Goal: Find specific page/section: Find specific page/section

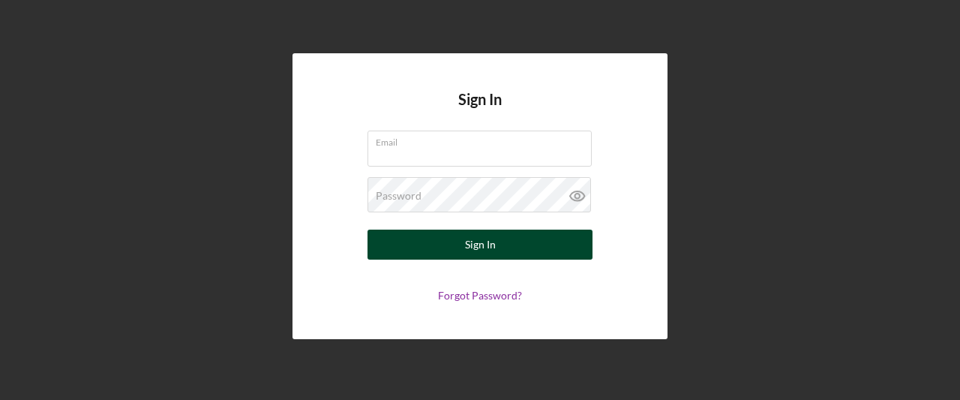
type input "[EMAIL_ADDRESS][DOMAIN_NAME]"
click at [515, 242] on button "Sign In" at bounding box center [480, 245] width 225 height 30
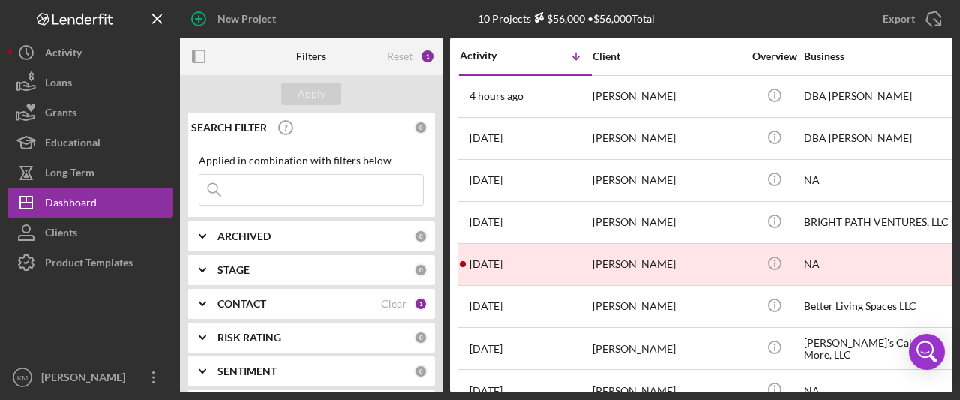
click at [207, 305] on icon "Icon/Expander" at bounding box center [203, 304] width 38 height 38
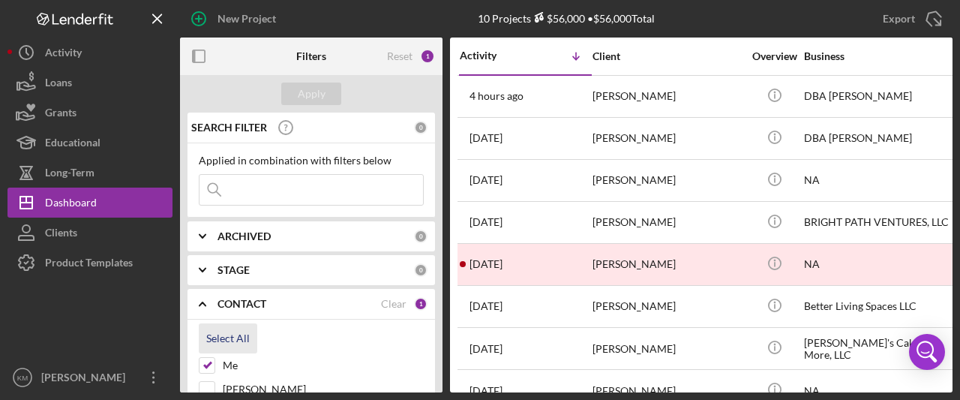
scroll to position [75, 0]
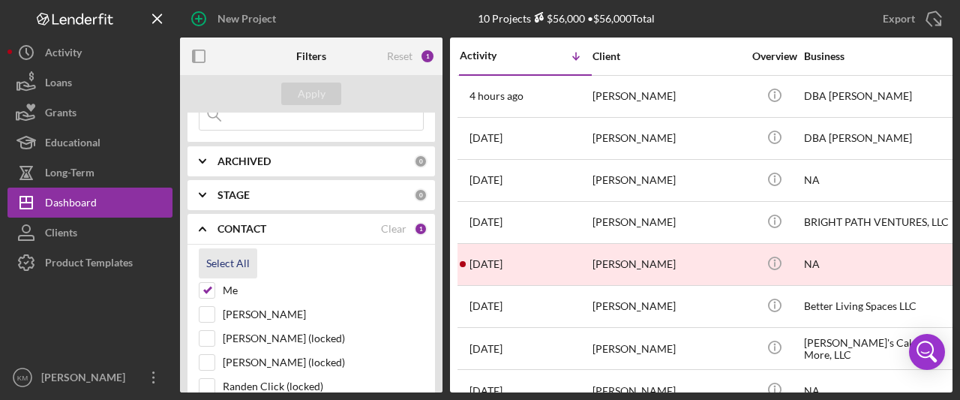
click at [232, 266] on div "Select All" at bounding box center [228, 263] width 44 height 30
checkbox input "true"
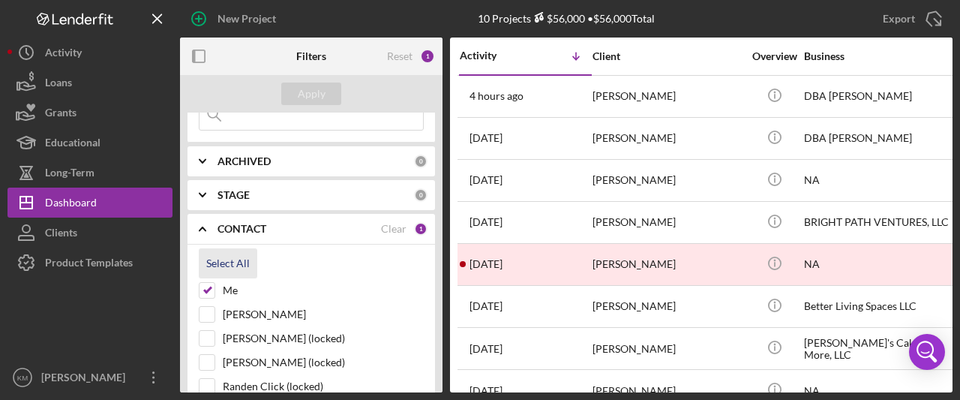
checkbox input "true"
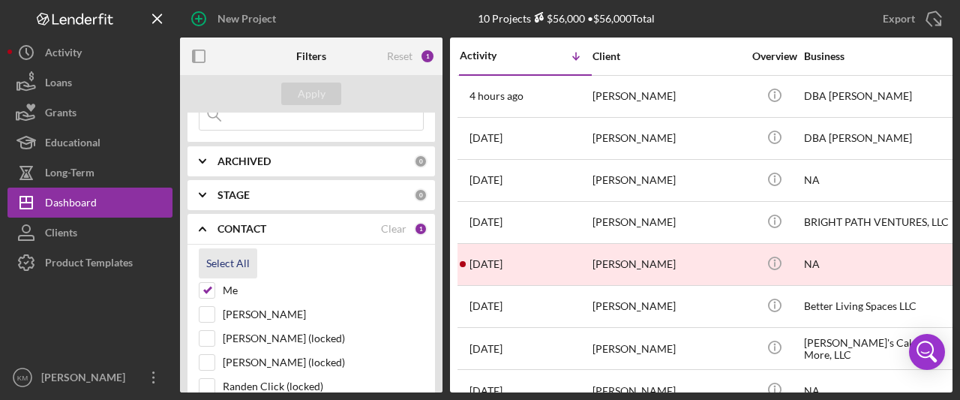
checkbox input "true"
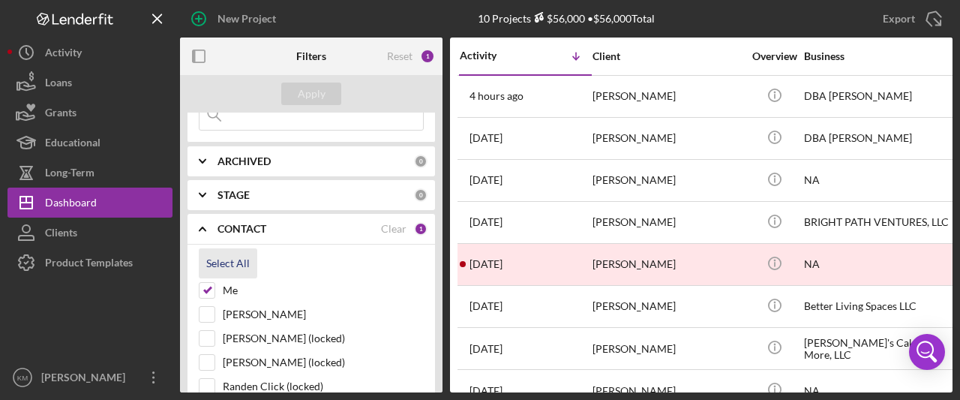
checkbox input "true"
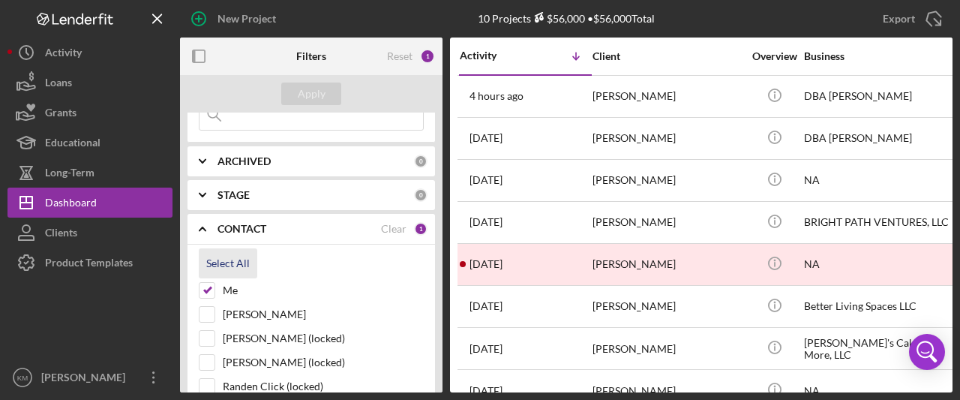
checkbox input "true"
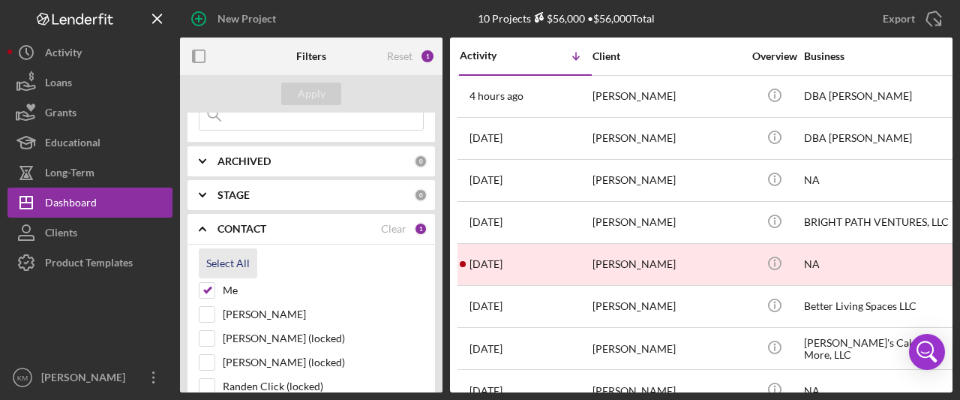
checkbox input "true"
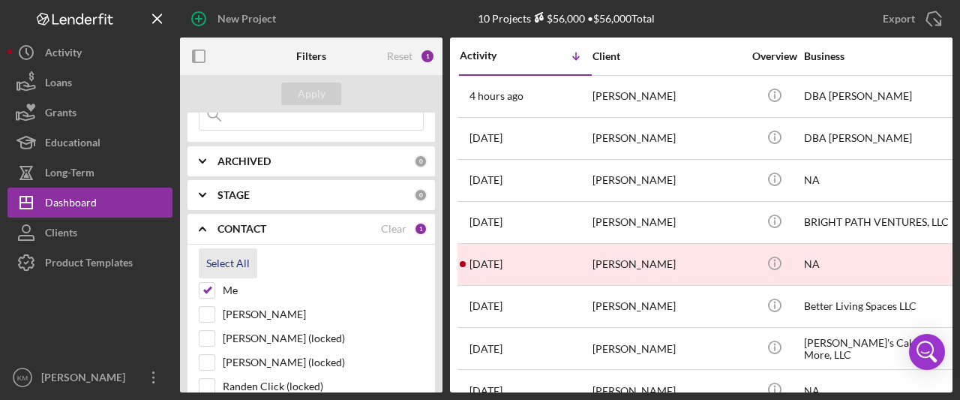
checkbox input "true"
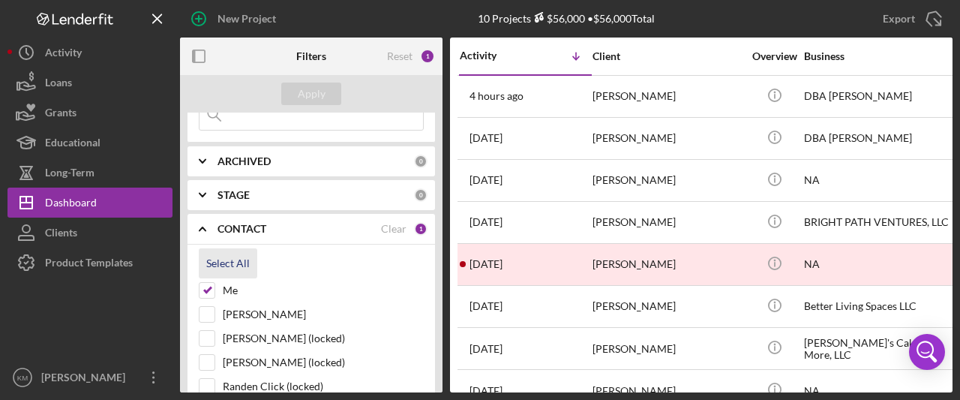
checkbox input "true"
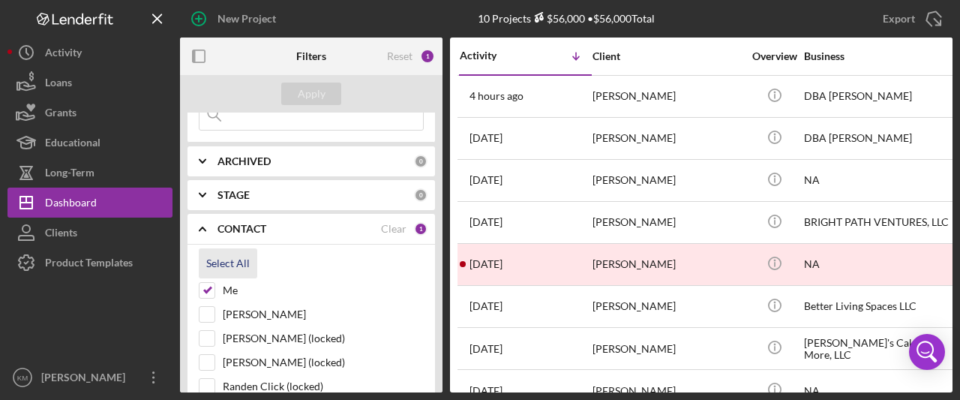
checkbox input "true"
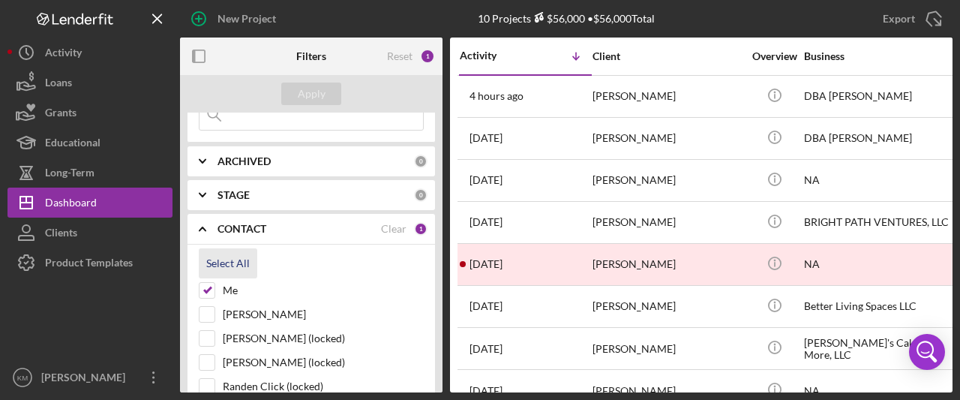
checkbox input "true"
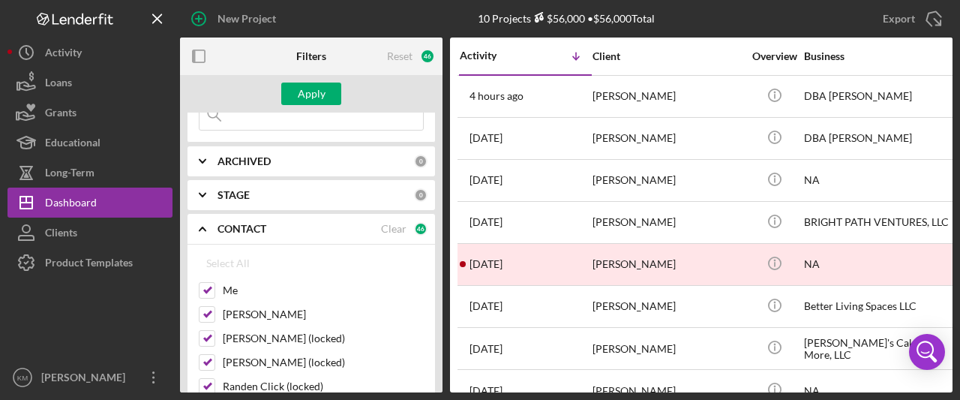
scroll to position [0, 0]
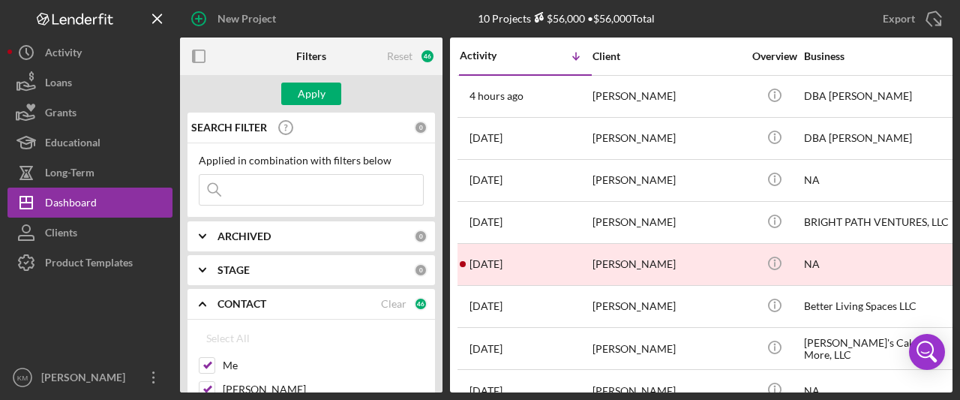
click at [293, 185] on input at bounding box center [312, 190] width 224 height 30
type input "[PERSON_NAME][US_STATE]"
click at [329, 100] on button "Apply" at bounding box center [311, 94] width 60 height 23
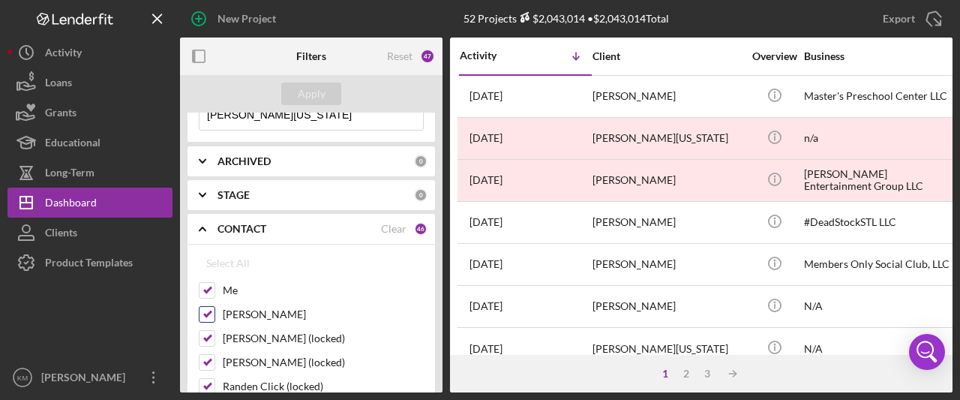
scroll to position [150, 0]
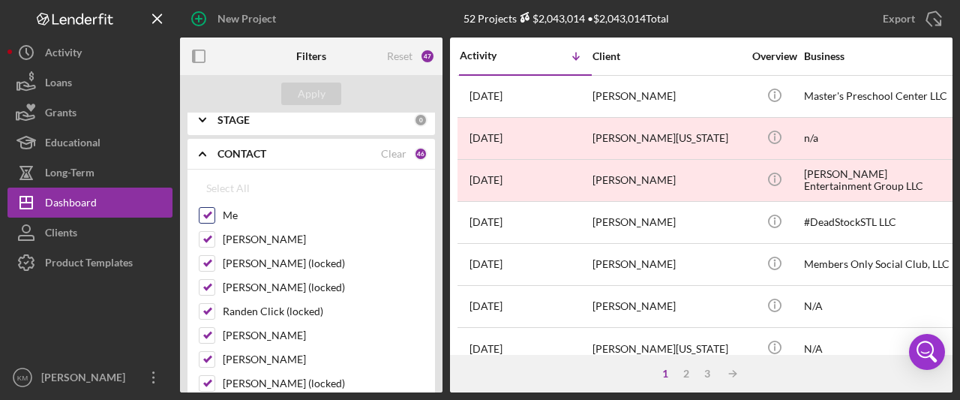
click at [207, 212] on input "Me" at bounding box center [207, 215] width 15 height 15
checkbox input "false"
click at [414, 152] on div "45" at bounding box center [421, 154] width 14 height 14
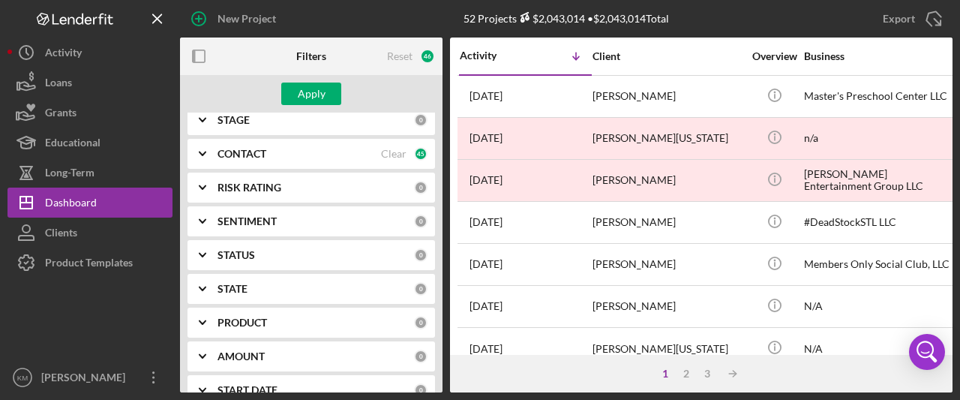
click at [201, 156] on icon "Icon/Expander" at bounding box center [203, 154] width 38 height 38
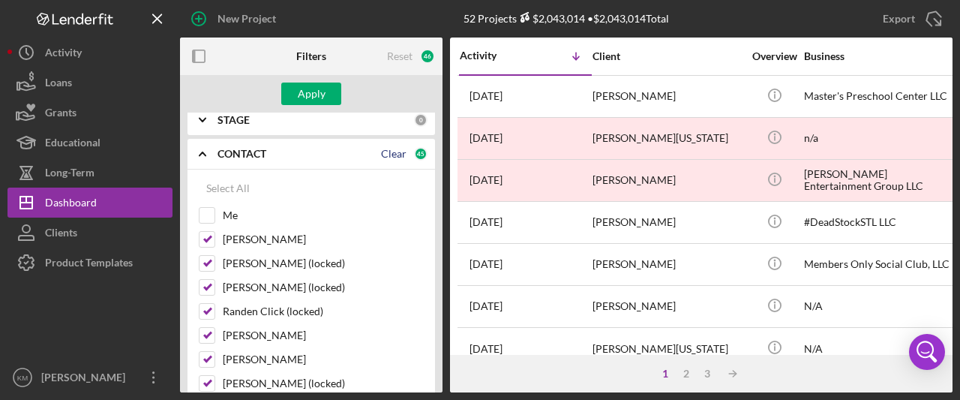
click at [388, 154] on div "Clear" at bounding box center [394, 154] width 26 height 12
checkbox input "false"
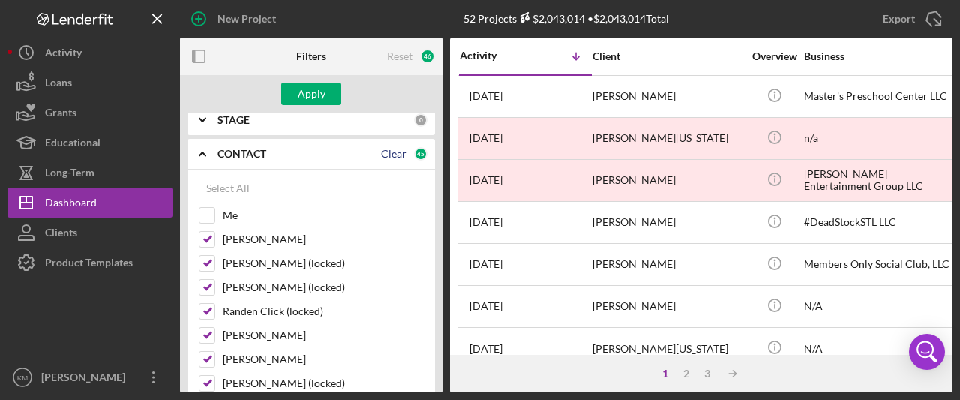
checkbox input "false"
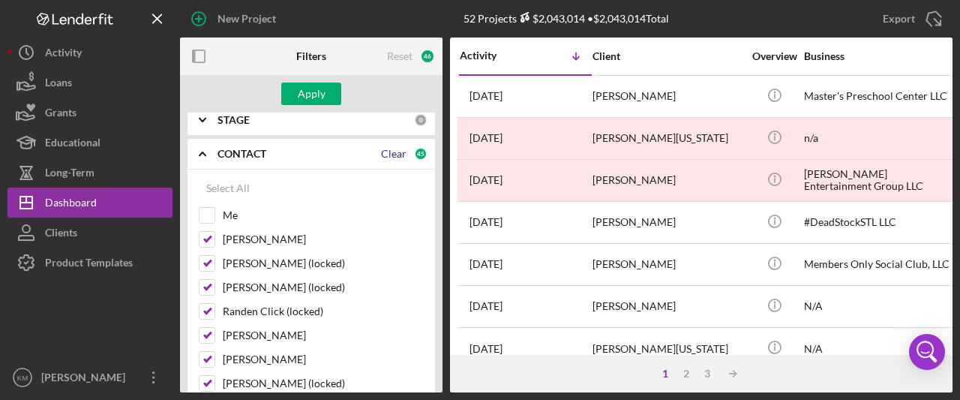
checkbox input "false"
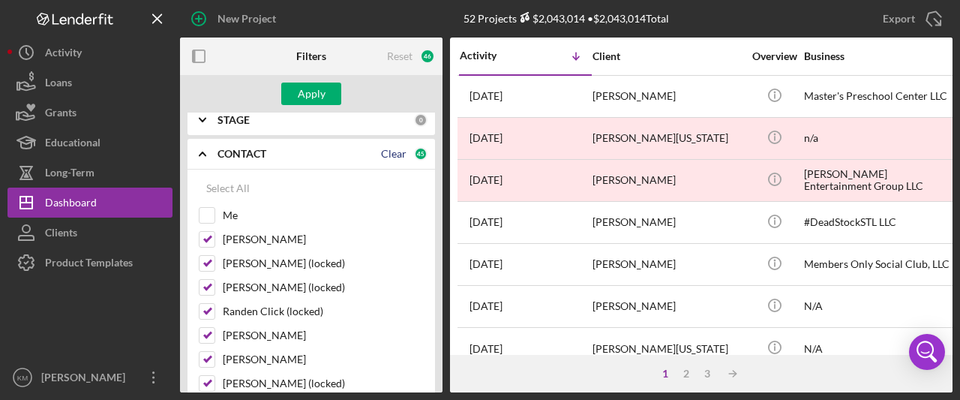
checkbox input "false"
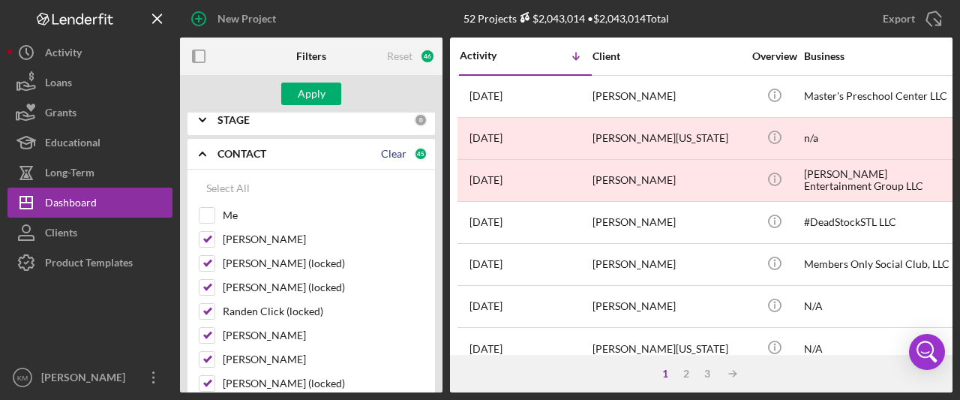
checkbox input "false"
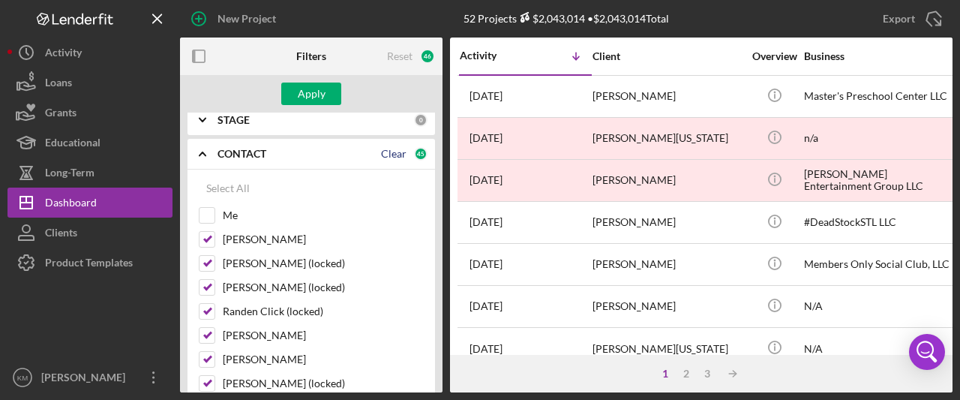
checkbox input "false"
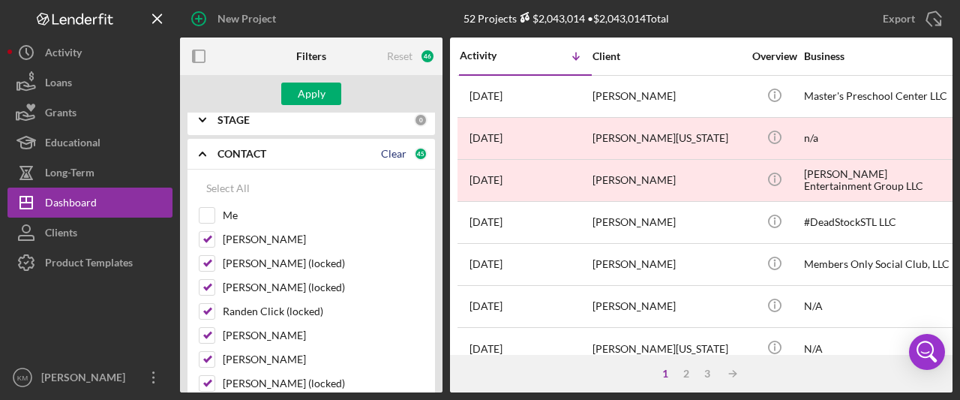
checkbox input "false"
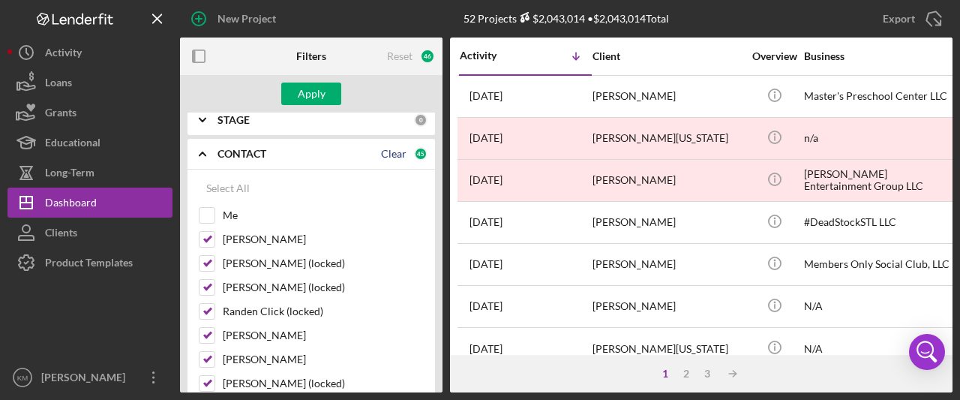
checkbox input "false"
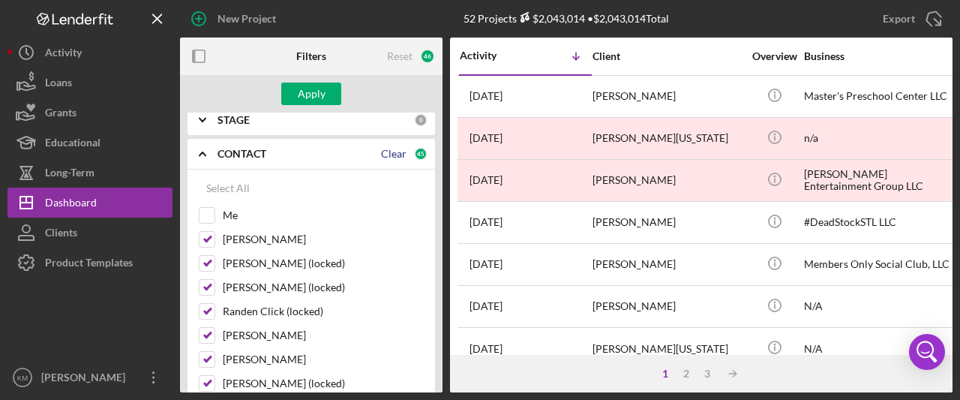
checkbox input "false"
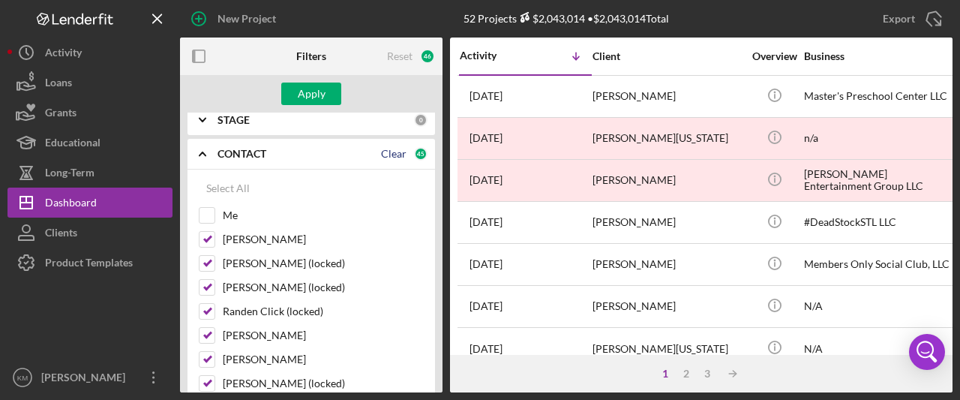
checkbox input "false"
click at [416, 153] on div "0" at bounding box center [421, 154] width 14 height 14
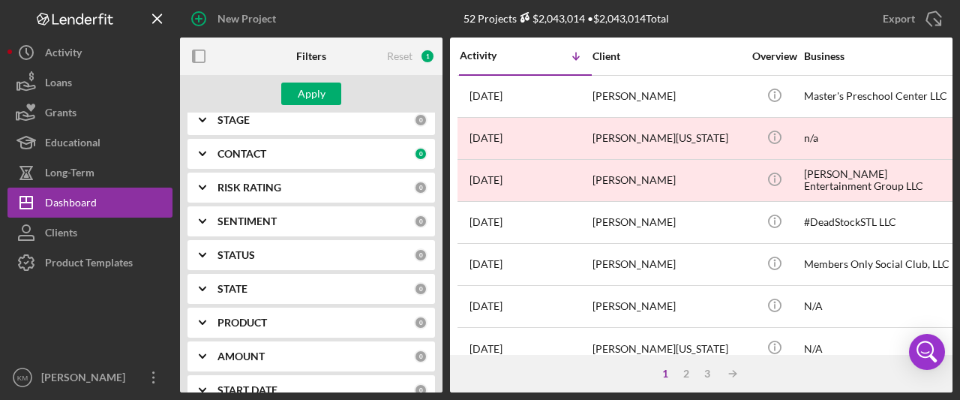
click at [205, 156] on icon "Icon/Expander" at bounding box center [203, 154] width 38 height 38
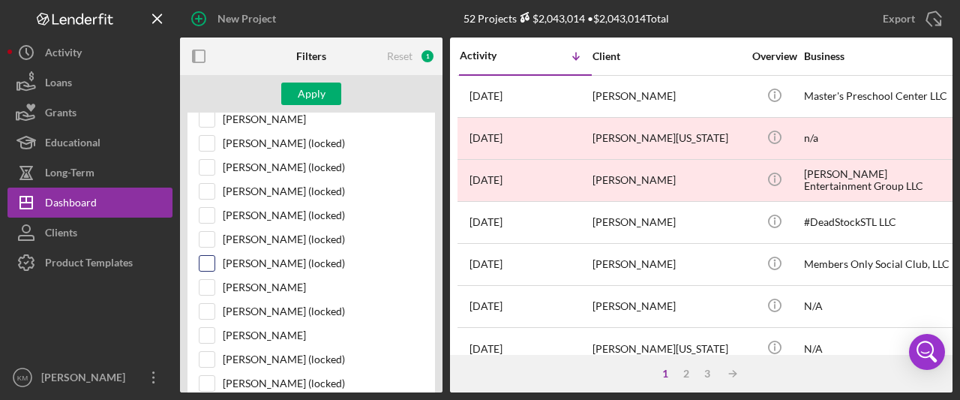
scroll to position [825, 0]
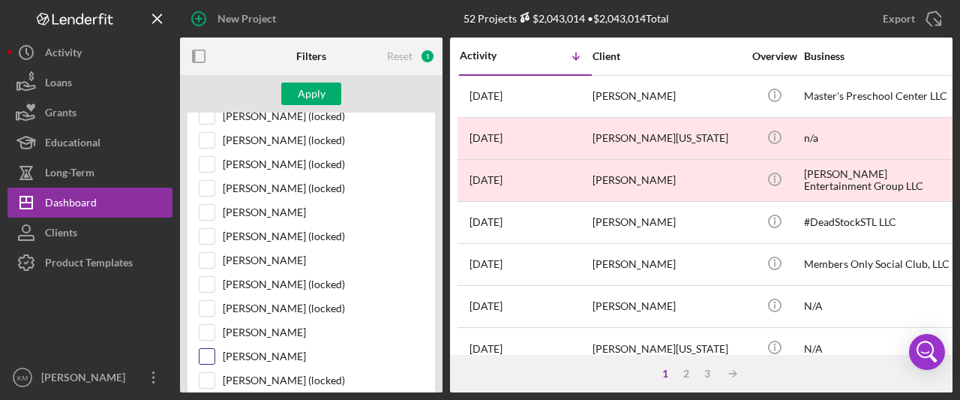
click at [212, 349] on input "[PERSON_NAME]" at bounding box center [207, 356] width 15 height 15
checkbox input "true"
click at [297, 88] on button "Apply" at bounding box center [311, 94] width 60 height 23
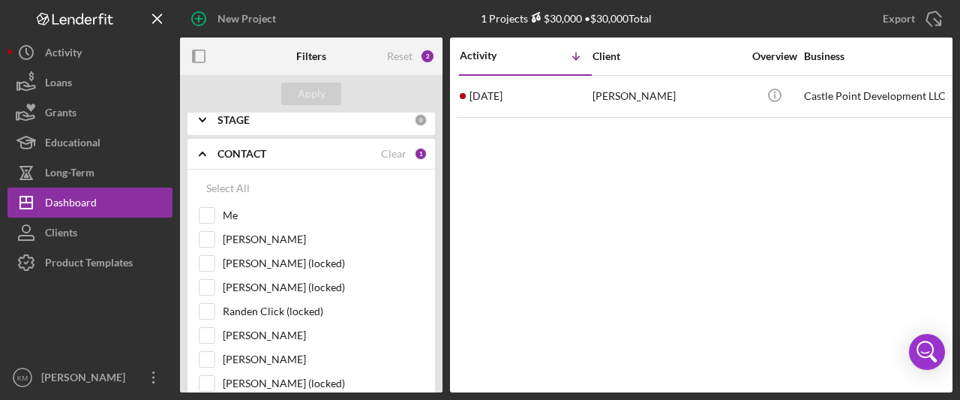
scroll to position [0, 0]
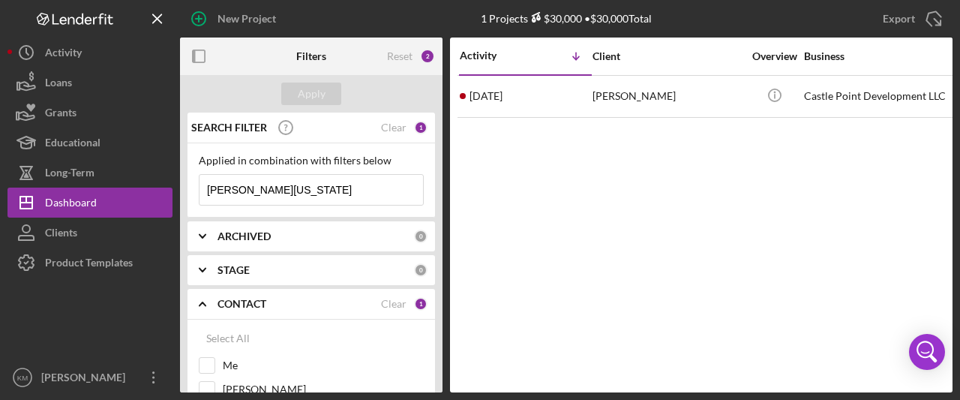
click at [414, 302] on div "1" at bounding box center [421, 304] width 14 height 14
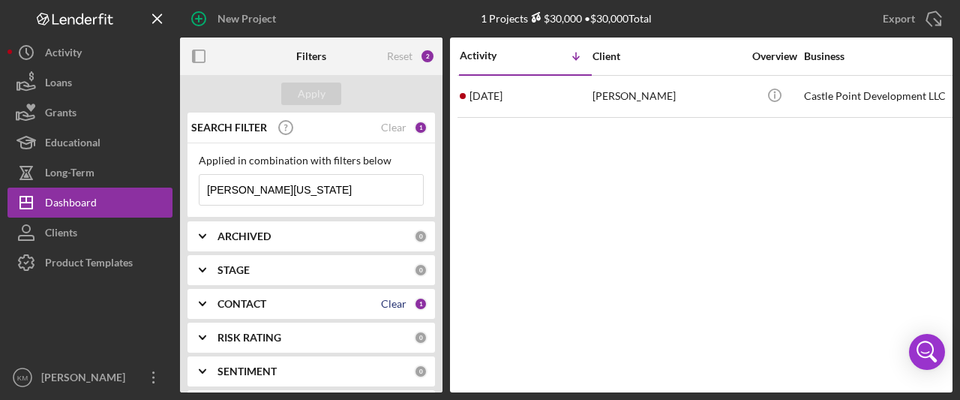
click at [389, 305] on div "Clear" at bounding box center [394, 304] width 26 height 12
click at [234, 300] on b "CONTACT" at bounding box center [242, 304] width 49 height 12
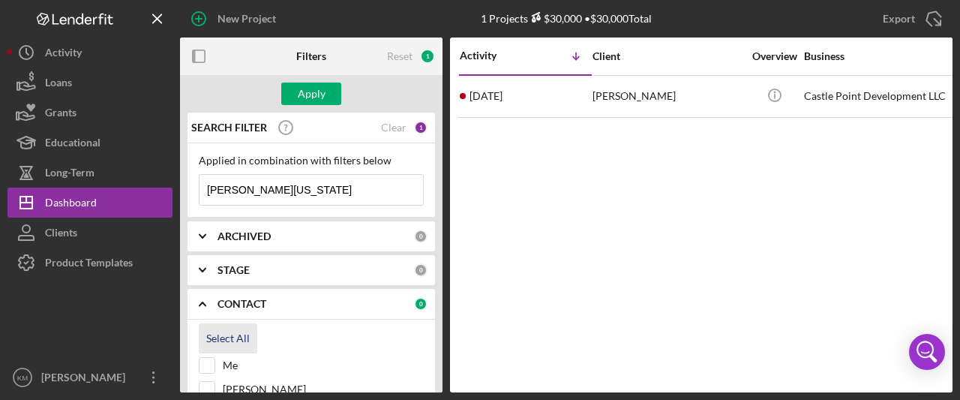
click at [240, 335] on div "Select All" at bounding box center [228, 338] width 44 height 30
checkbox input "true"
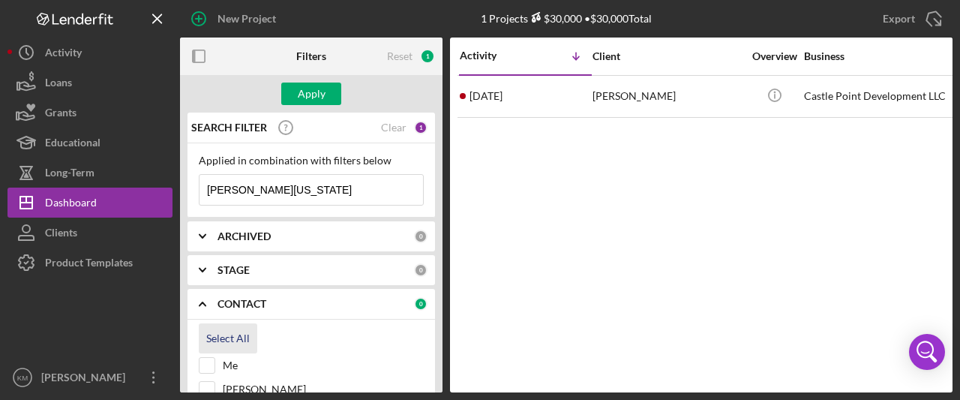
checkbox input "true"
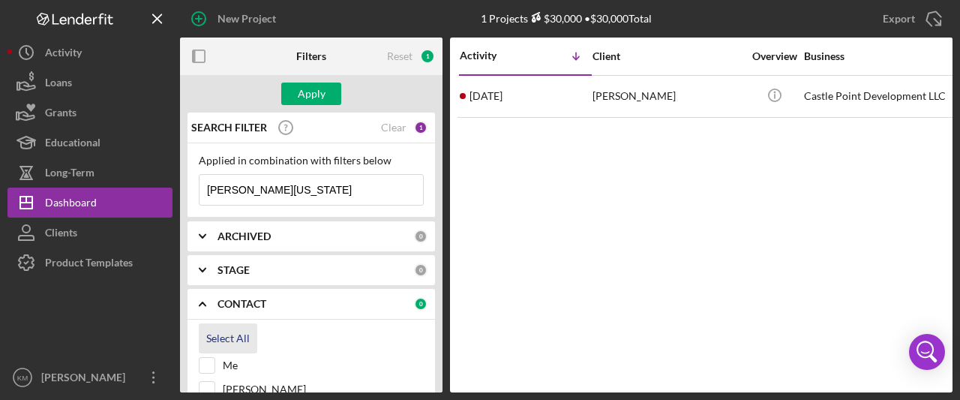
checkbox input "true"
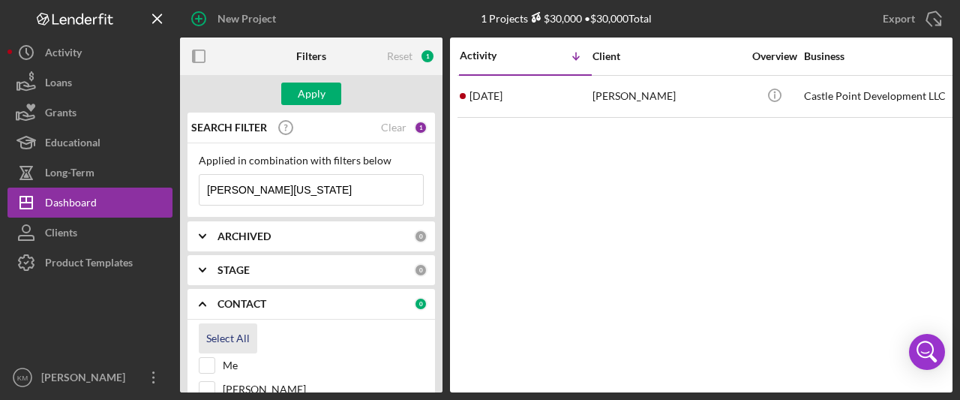
checkbox input "true"
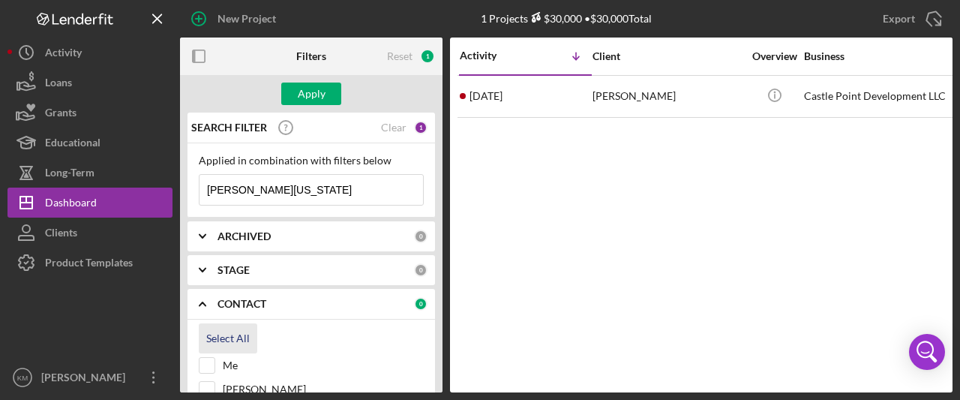
checkbox input "true"
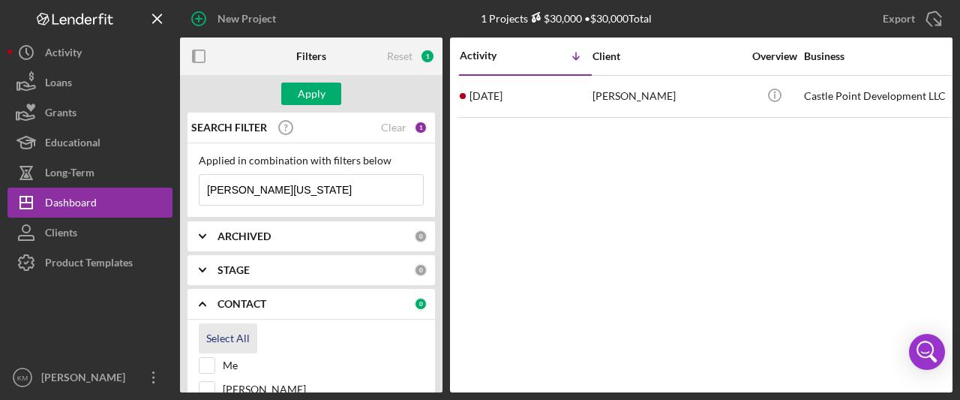
checkbox input "true"
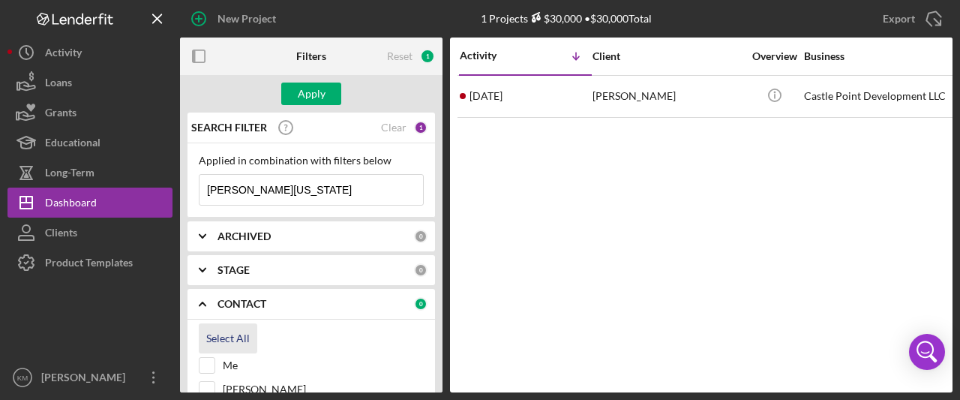
checkbox input "true"
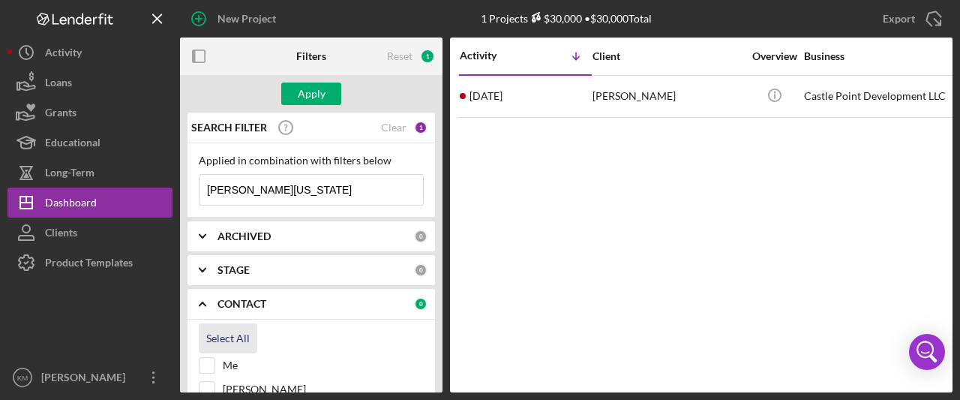
checkbox input "true"
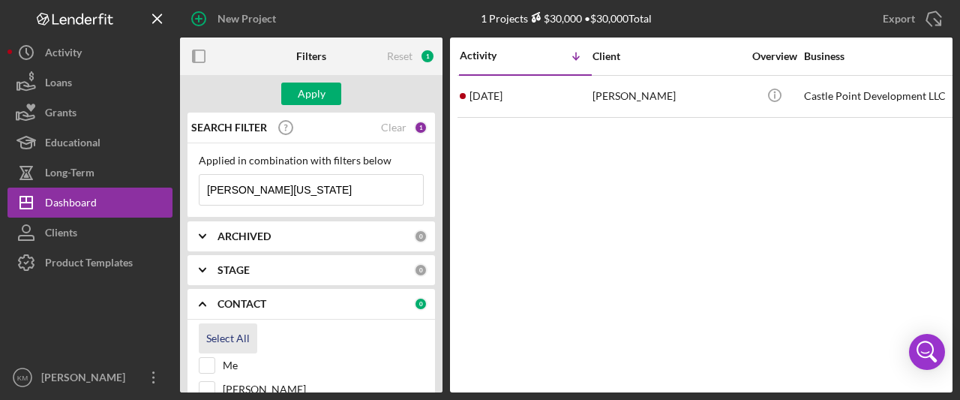
checkbox input "true"
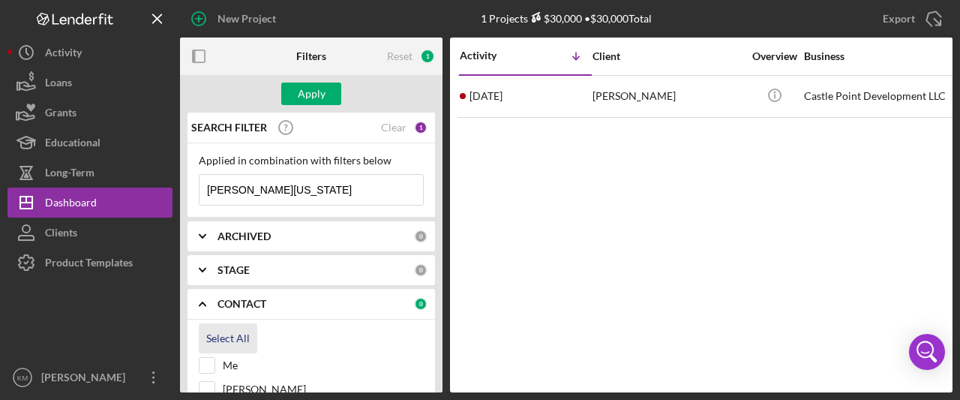
checkbox input "true"
drag, startPoint x: 326, startPoint y: 193, endPoint x: 176, endPoint y: 196, distance: 150.0
click at [176, 196] on div "New Project 1 Projects $30,000 • $30,000 Total Export Icon/Export Filters Reset…" at bounding box center [480, 196] width 945 height 392
paste input "Teeo investment LLC"
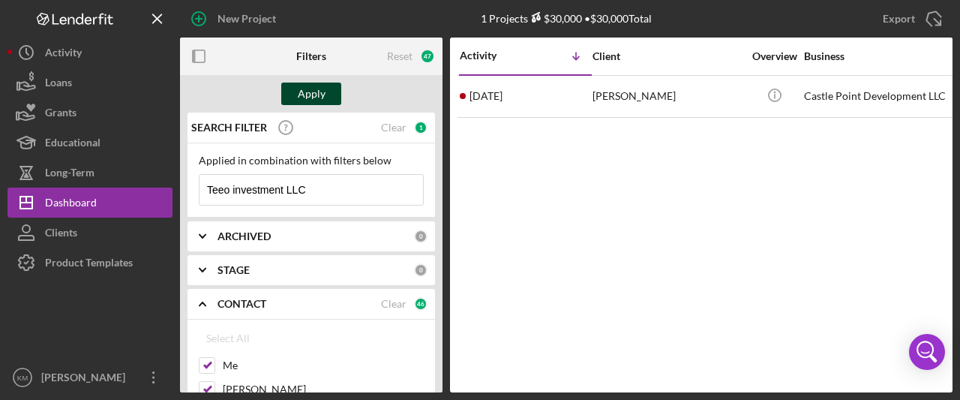
type input "Teeo investment LLC"
click at [319, 94] on div "Apply" at bounding box center [312, 94] width 28 height 23
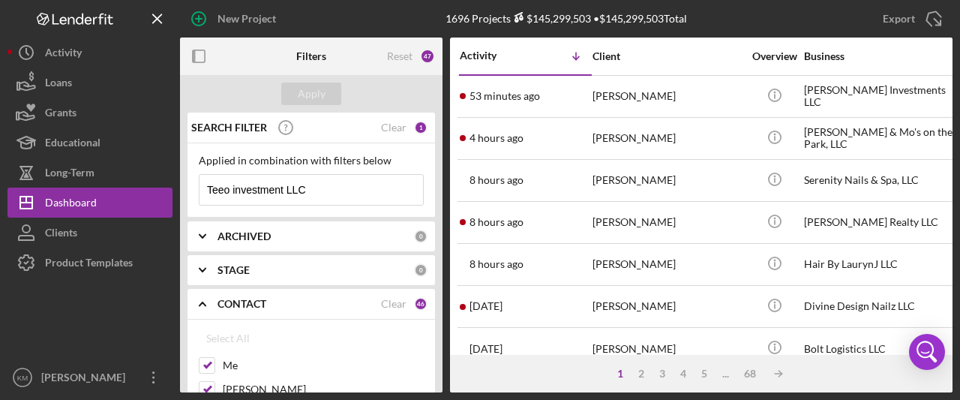
drag, startPoint x: 348, startPoint y: 188, endPoint x: 184, endPoint y: 183, distance: 164.3
click at [184, 183] on div "SEARCH FILTER Clear 1 Applied in combination with filters below Teeo investment…" at bounding box center [311, 253] width 263 height 280
type input "[PERSON_NAME][US_STATE]"
click at [320, 95] on div "Apply" at bounding box center [312, 94] width 28 height 23
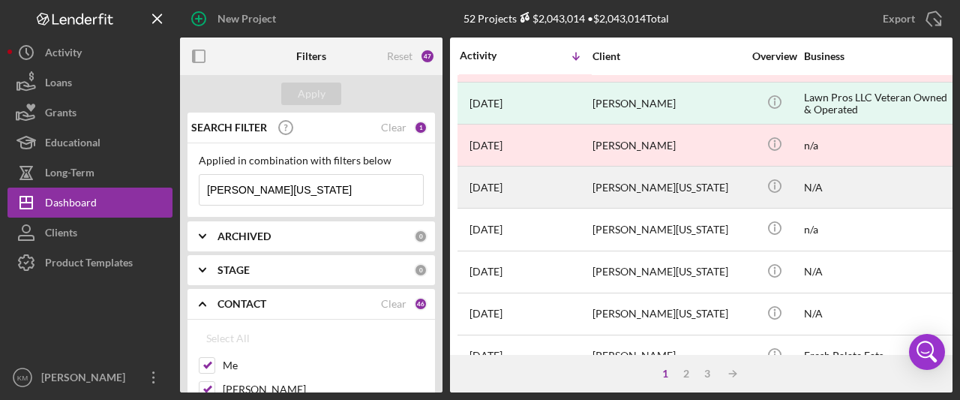
scroll to position [779, 0]
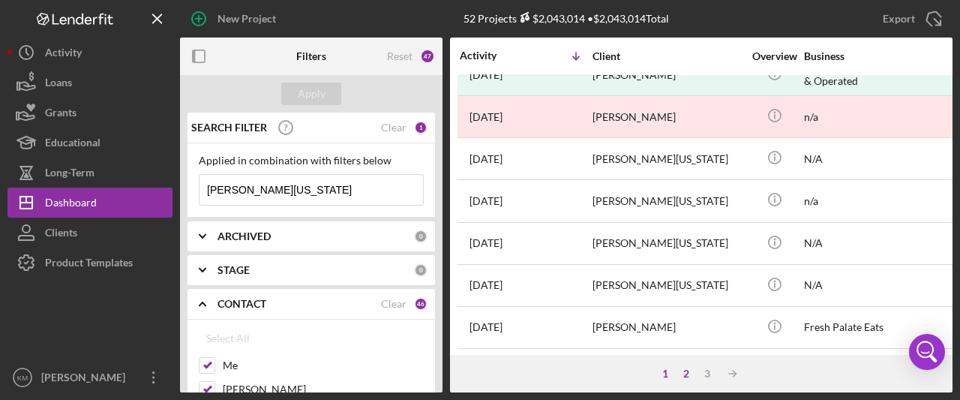
click at [689, 370] on div "2" at bounding box center [686, 374] width 21 height 12
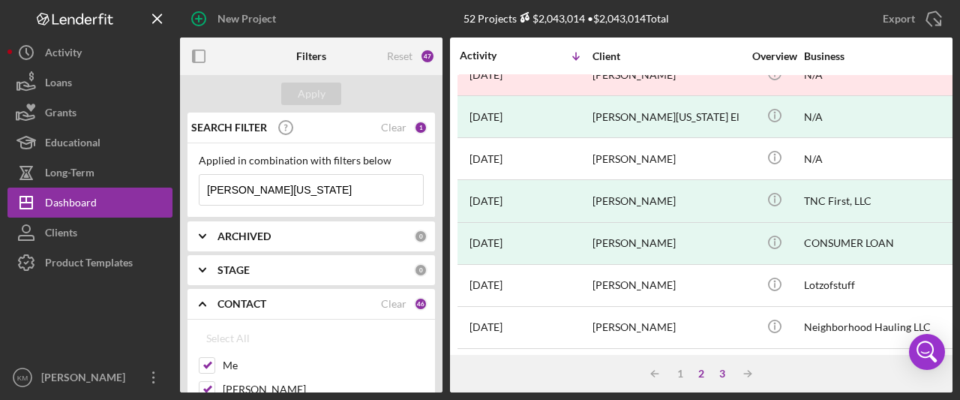
click at [723, 369] on div "3" at bounding box center [722, 374] width 21 height 12
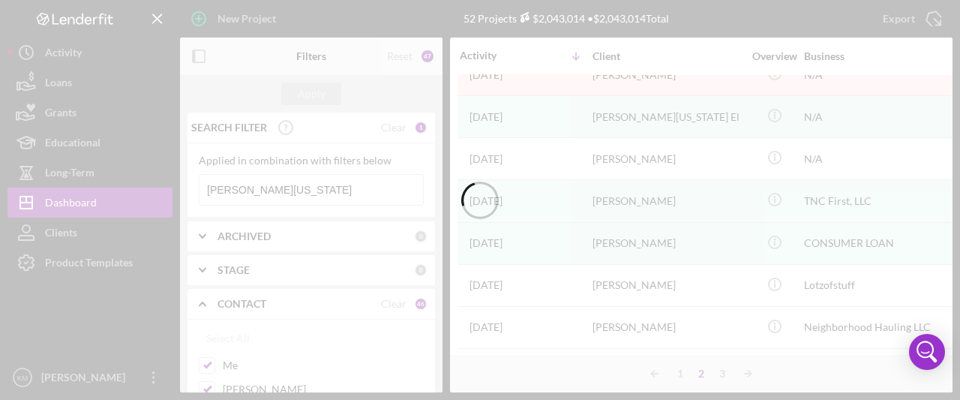
scroll to position [0, 0]
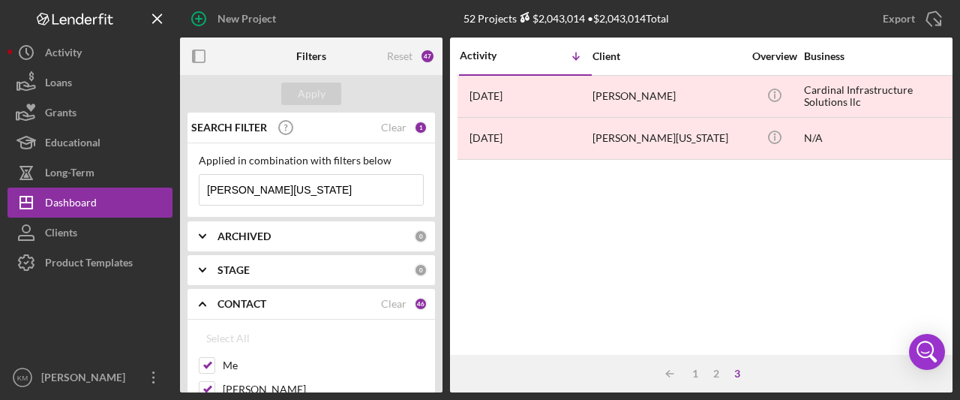
click at [206, 236] on icon "Icon/Expander" at bounding box center [203, 237] width 38 height 38
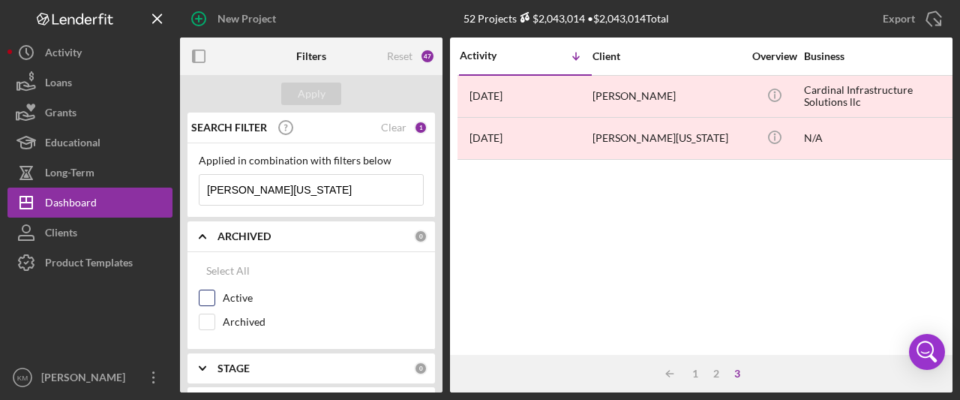
click at [215, 295] on div "Active" at bounding box center [311, 302] width 225 height 24
click at [210, 296] on input "Active" at bounding box center [207, 297] width 15 height 15
checkbox input "true"
click at [206, 319] on input "Archived" at bounding box center [207, 321] width 15 height 15
checkbox input "true"
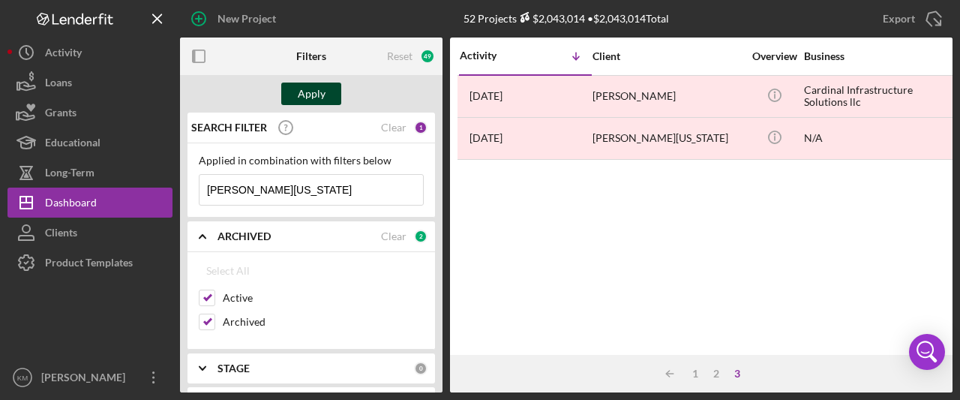
click at [318, 102] on div "Apply" at bounding box center [312, 94] width 28 height 23
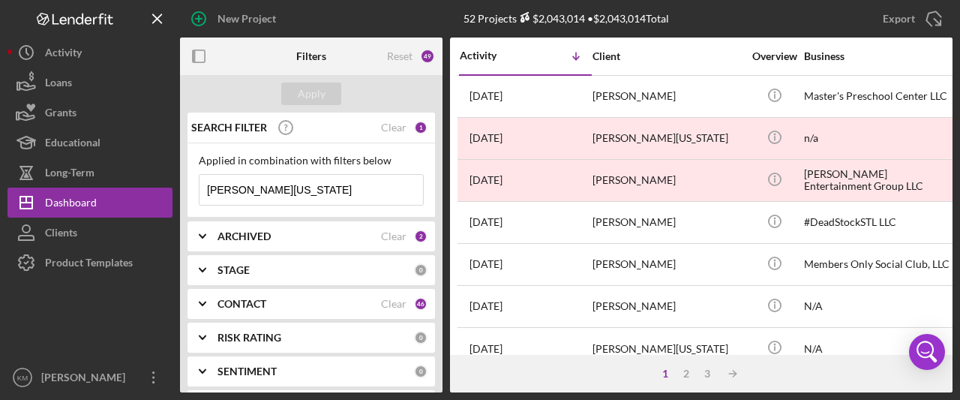
click at [414, 130] on div "1" at bounding box center [421, 128] width 14 height 14
click at [392, 128] on div "Clear" at bounding box center [394, 128] width 26 height 12
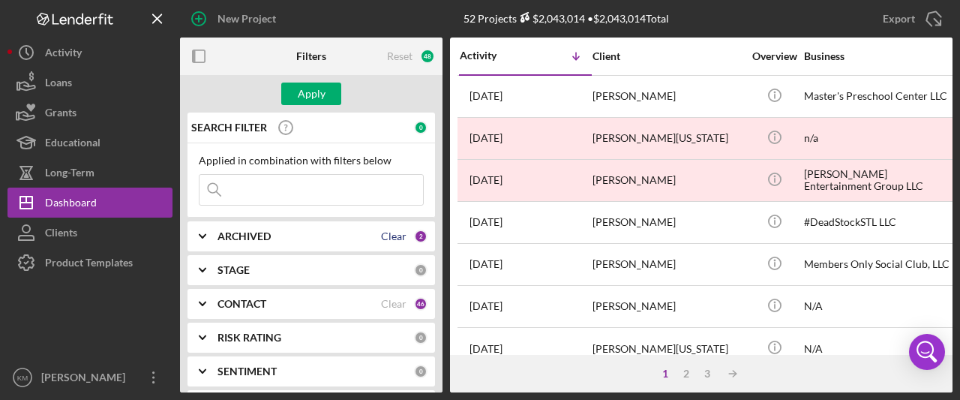
click at [396, 239] on div "Clear" at bounding box center [394, 236] width 26 height 12
click at [389, 304] on div "Clear" at bounding box center [394, 304] width 26 height 12
click at [205, 302] on polyline at bounding box center [203, 303] width 6 height 3
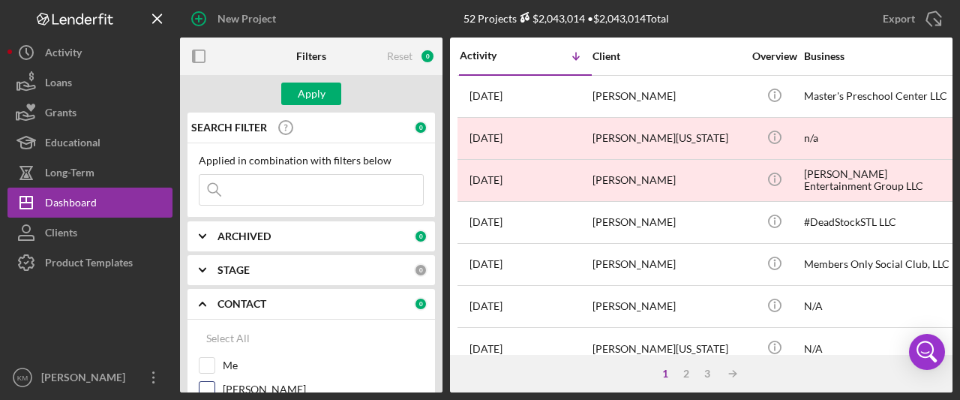
scroll to position [75, 0]
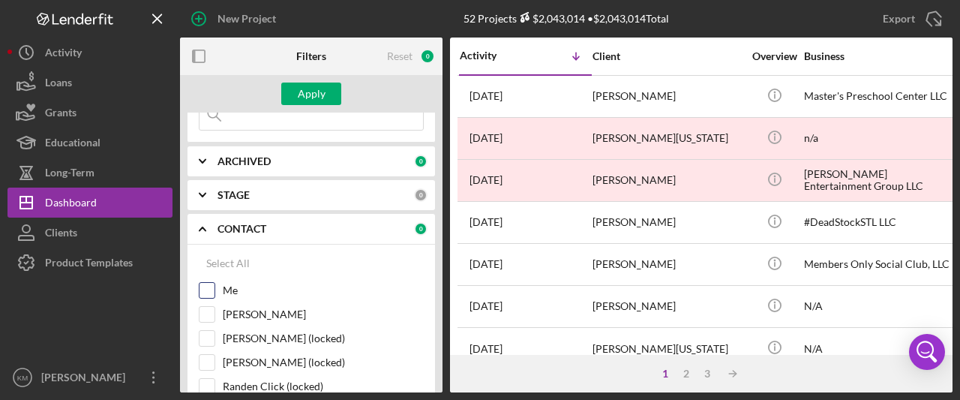
click at [229, 290] on label "Me" at bounding box center [323, 290] width 201 height 15
click at [215, 290] on input "Me" at bounding box center [207, 290] width 15 height 15
checkbox input "true"
click at [320, 89] on div "Apply" at bounding box center [312, 94] width 28 height 23
